Goal: Task Accomplishment & Management: Complete application form

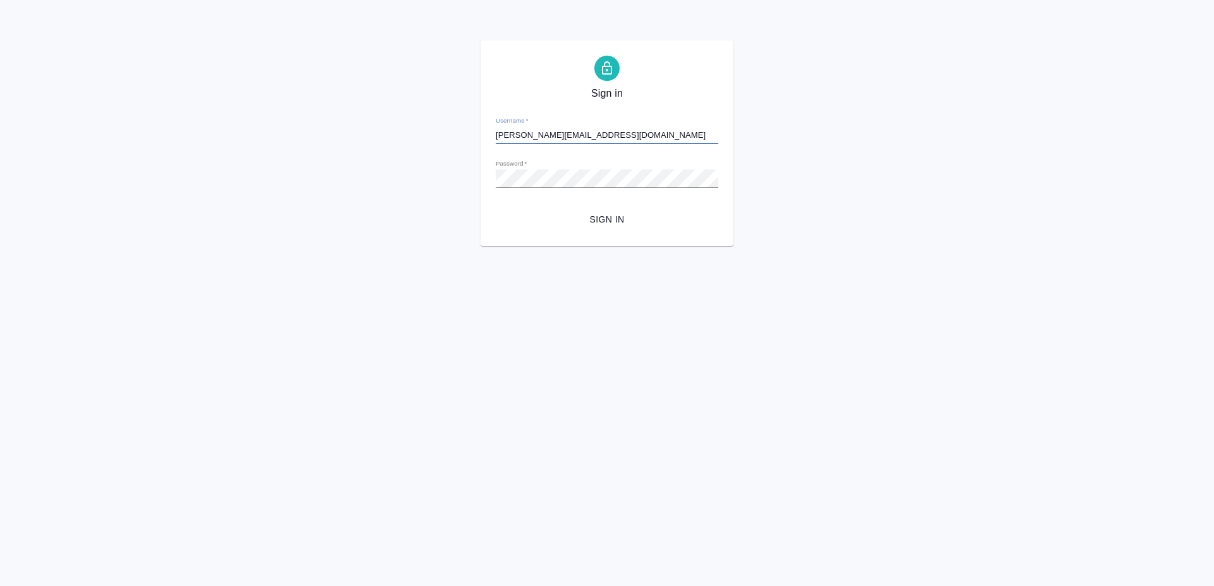
type input "a.mayorov@awatera.com"
click at [597, 211] on button "Sign in" at bounding box center [607, 219] width 223 height 23
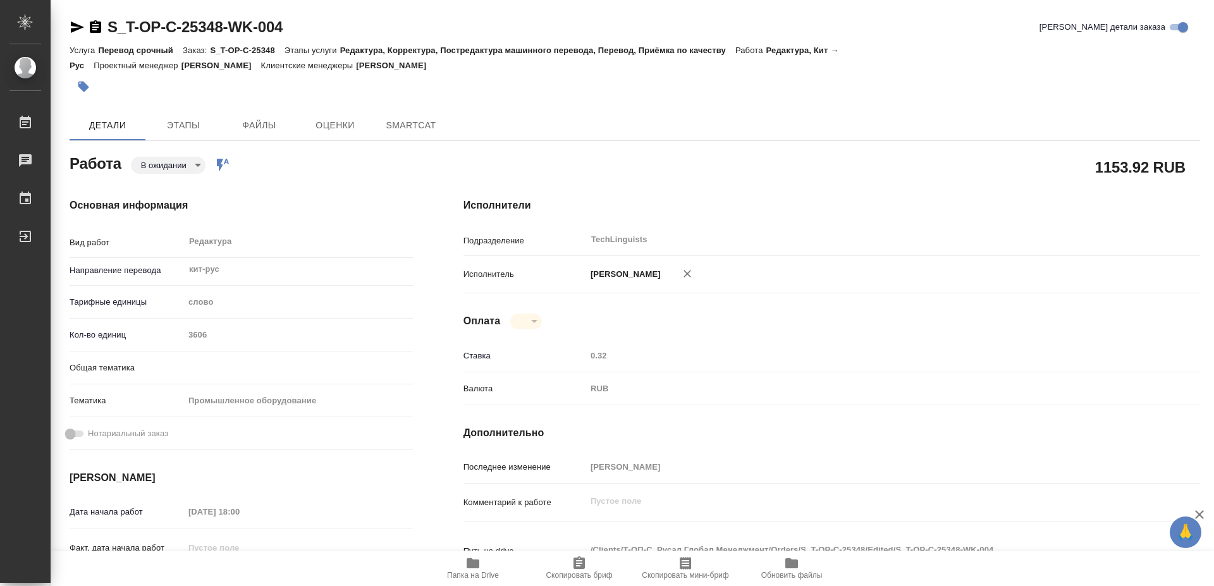
type textarea "x"
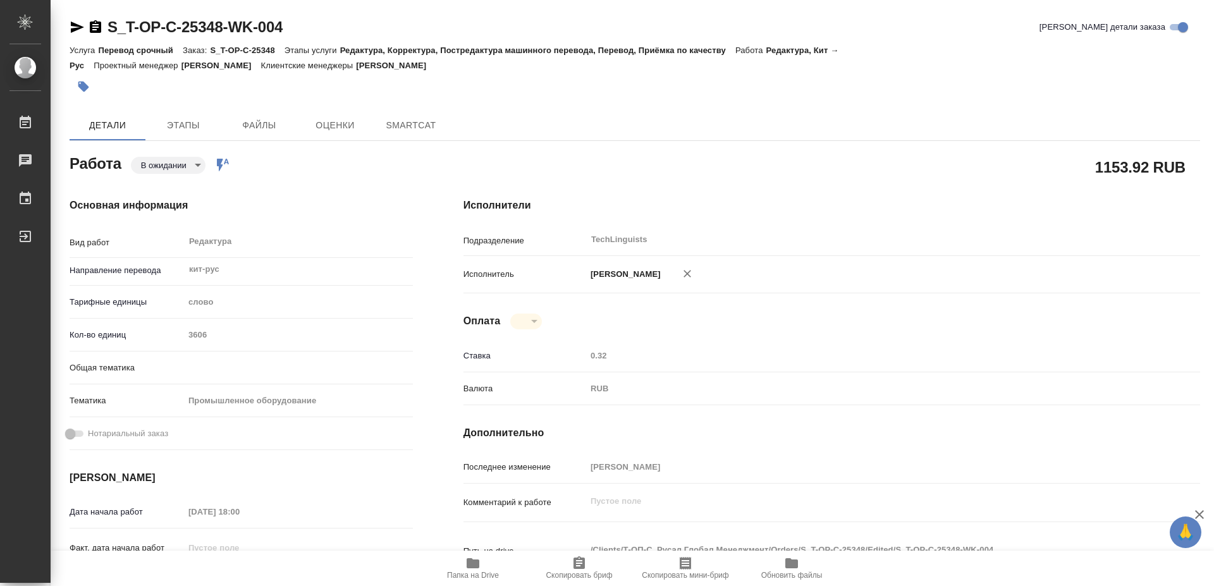
type textarea "x"
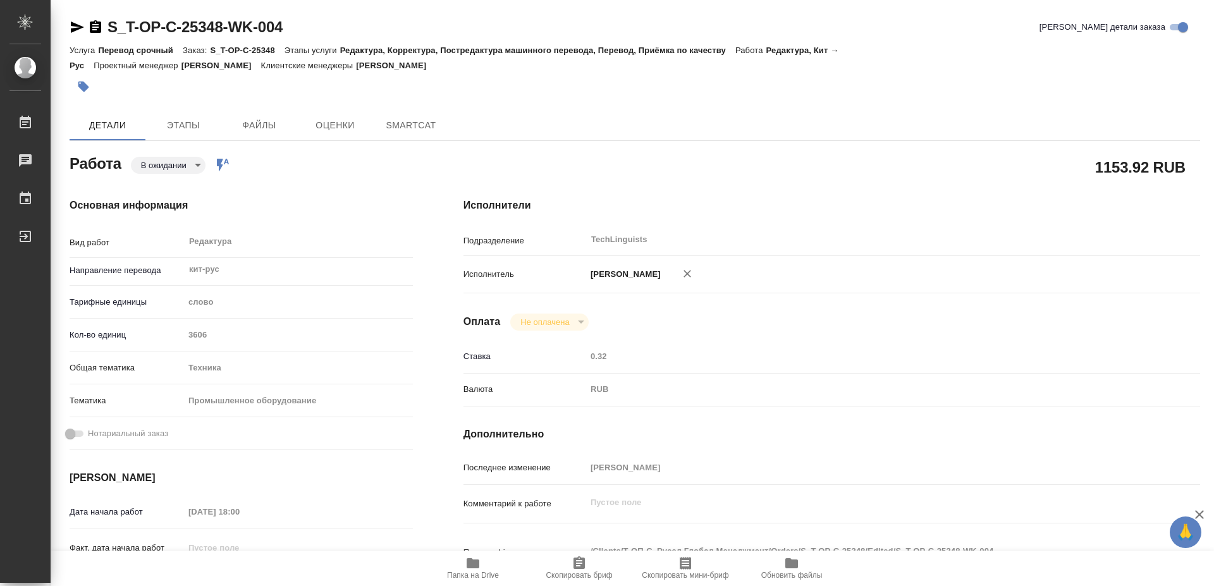
type textarea "x"
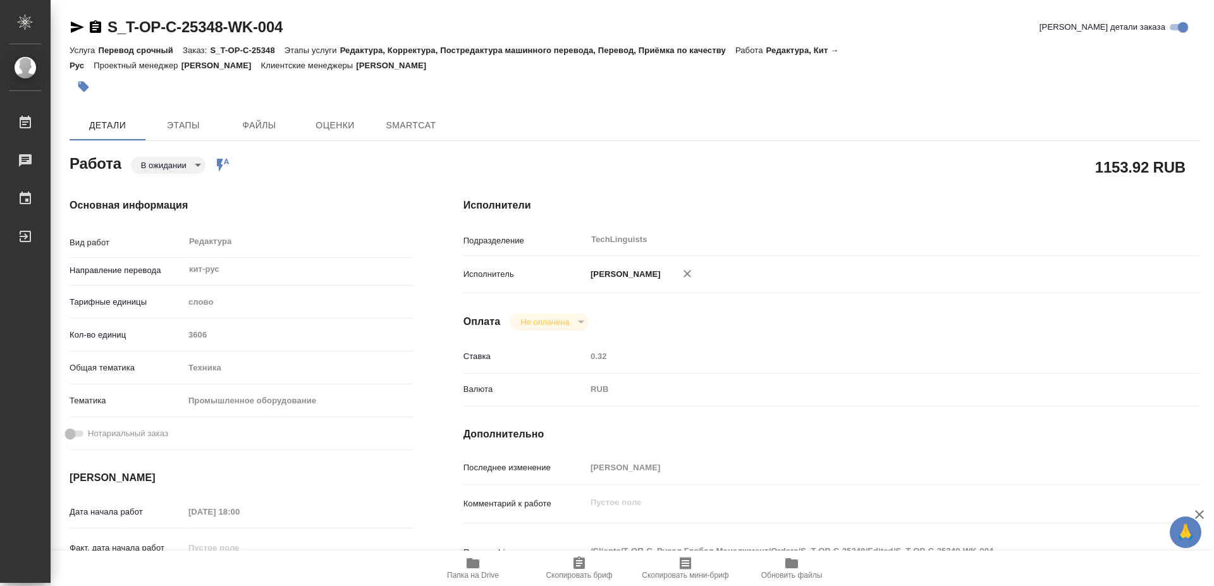
type textarea "x"
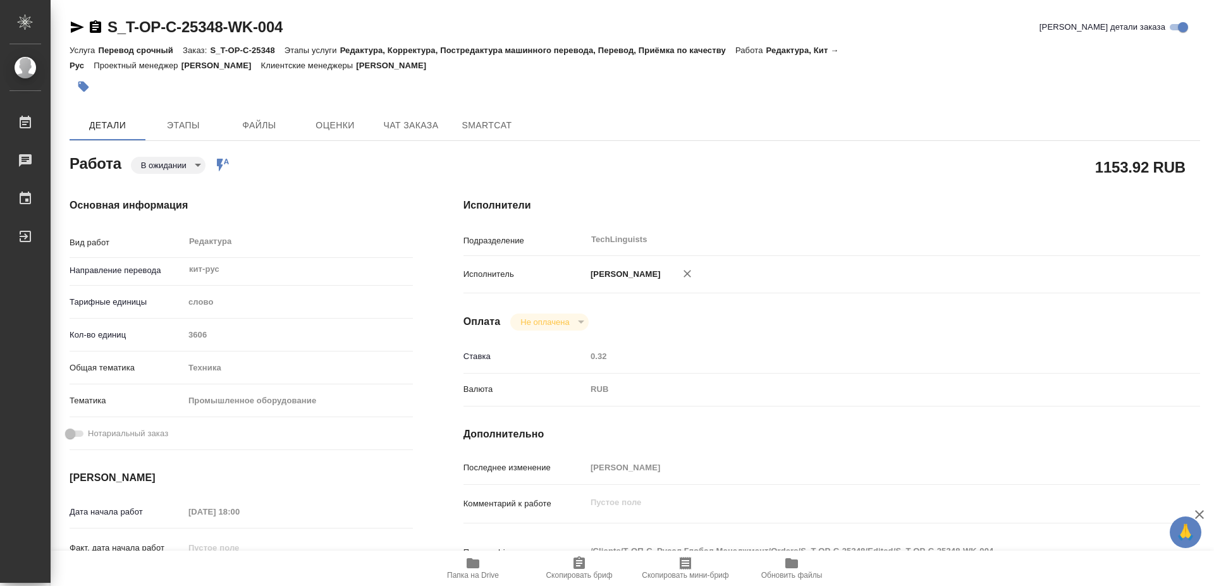
type textarea "x"
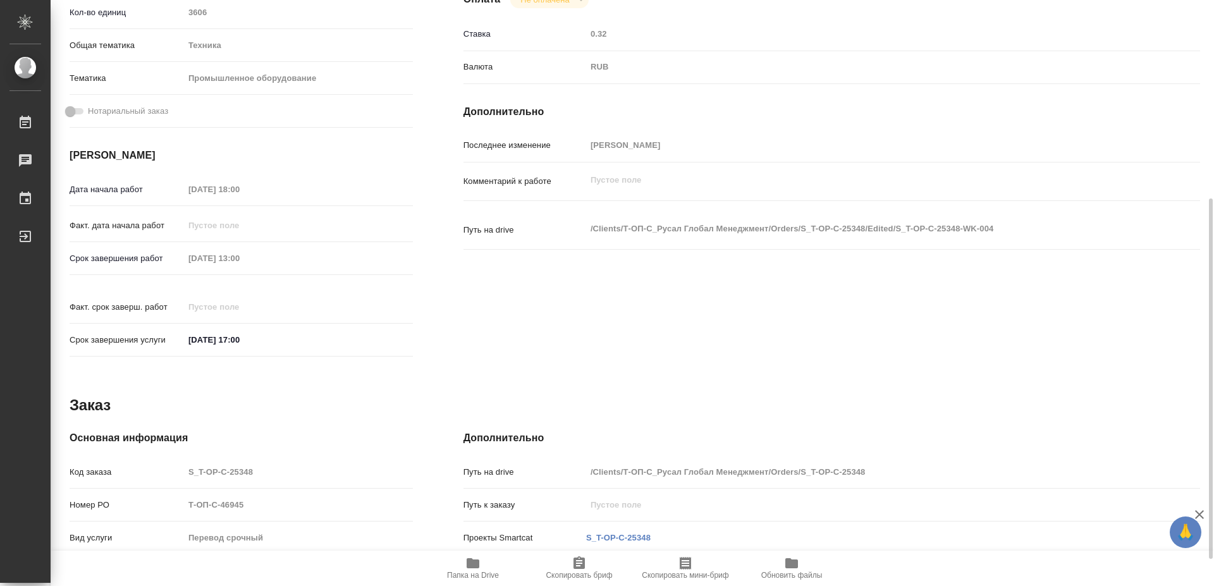
scroll to position [366, 0]
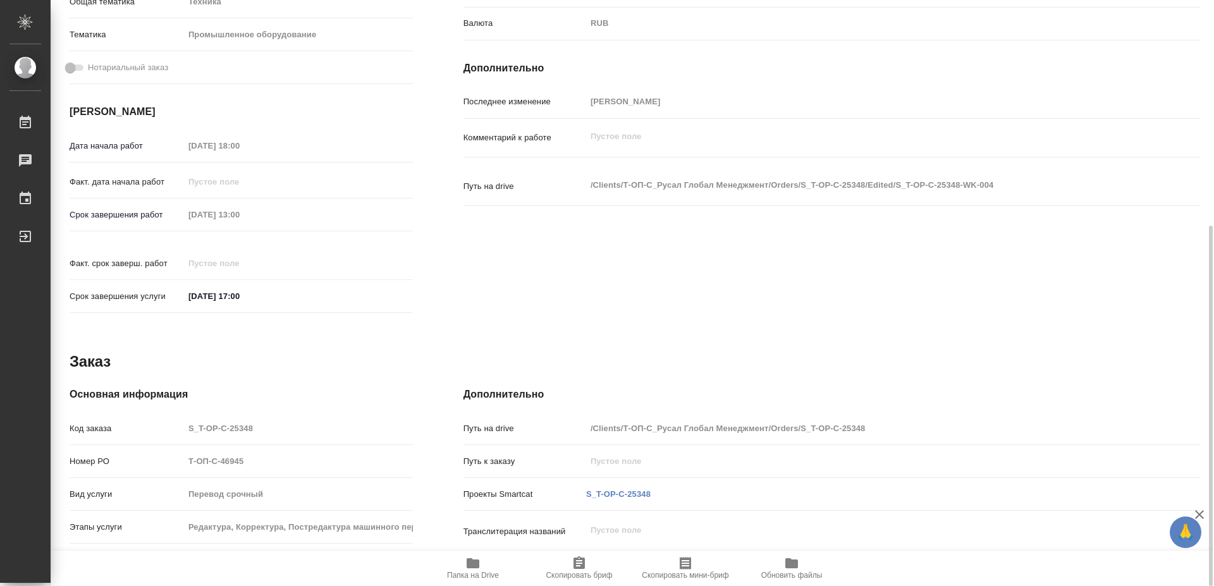
click at [474, 570] on icon "button" at bounding box center [472, 563] width 15 height 15
